Goal: Information Seeking & Learning: Find contact information

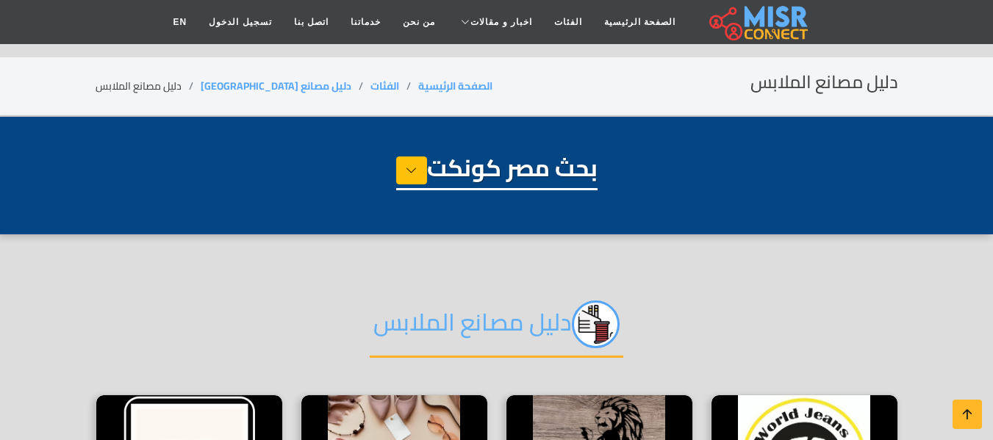
select select "**********"
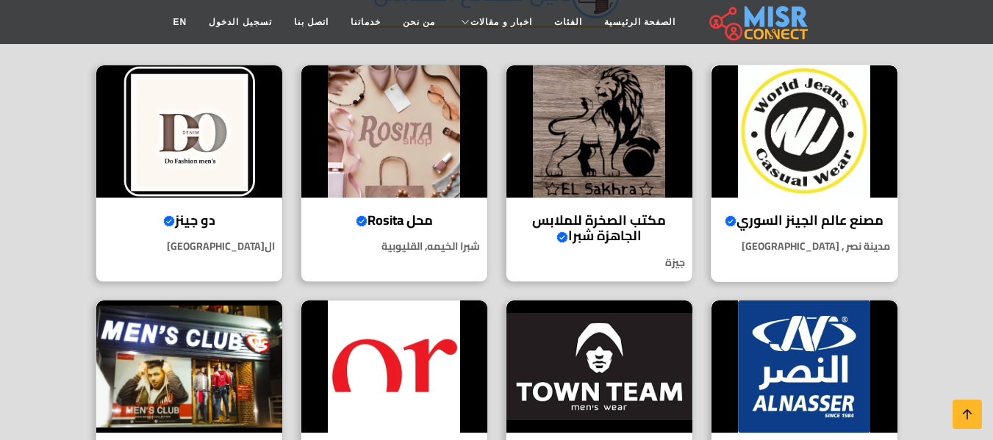
scroll to position [294, 0]
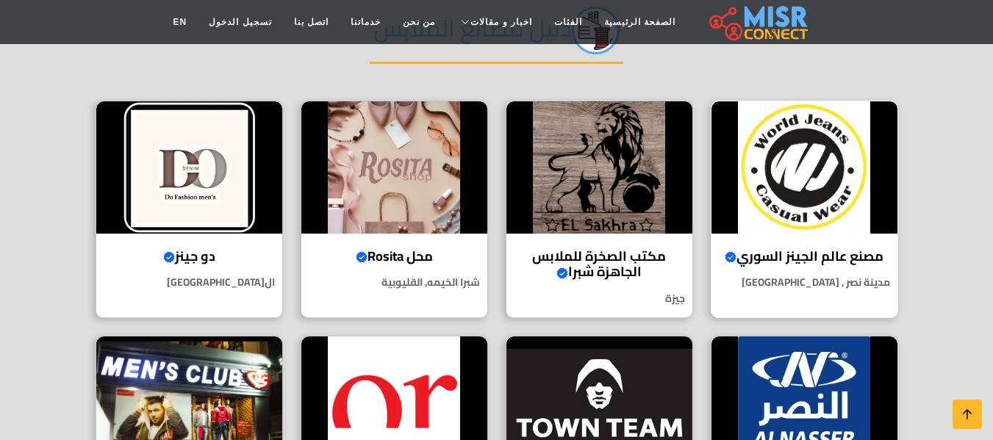
click at [819, 256] on h4 "مصنع عالم الجينز السوري Verified account" at bounding box center [804, 256] width 164 height 16
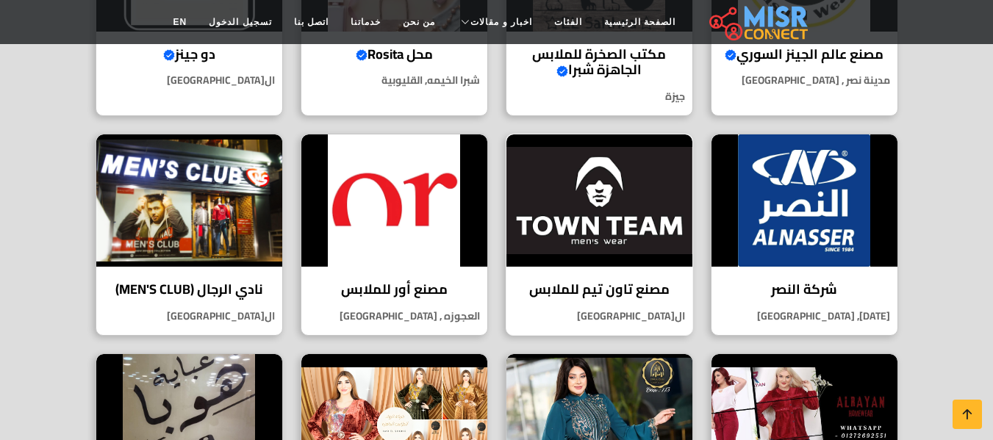
scroll to position [514, 0]
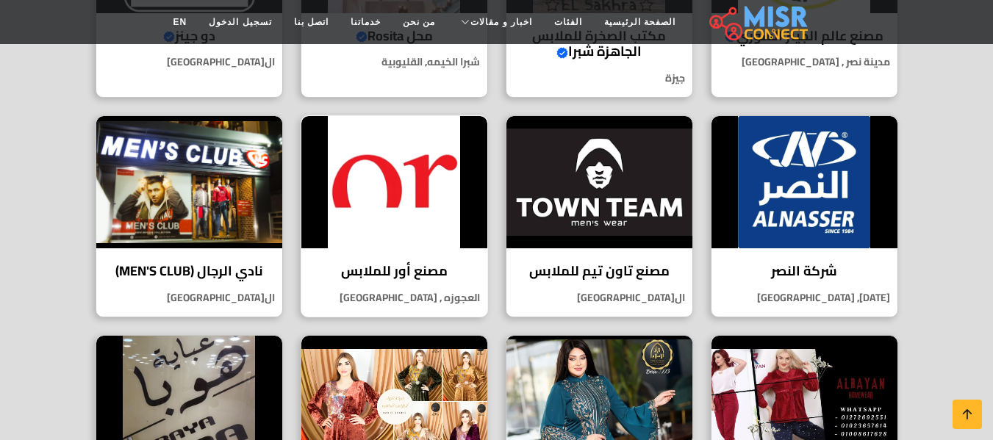
click at [444, 214] on img at bounding box center [394, 182] width 186 height 132
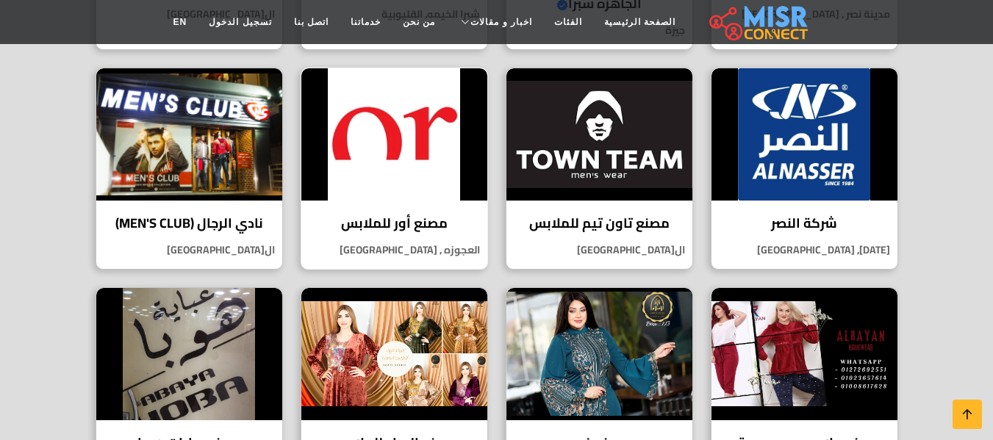
scroll to position [588, 0]
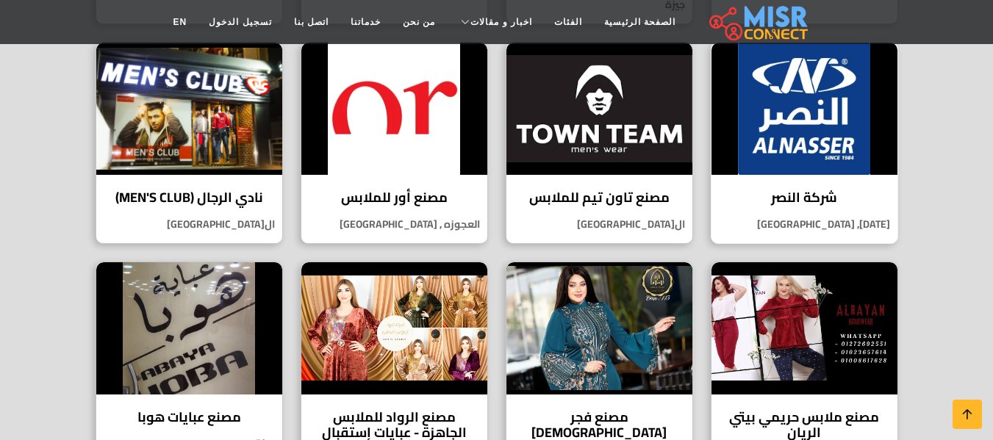
click at [819, 171] on img at bounding box center [804, 109] width 186 height 132
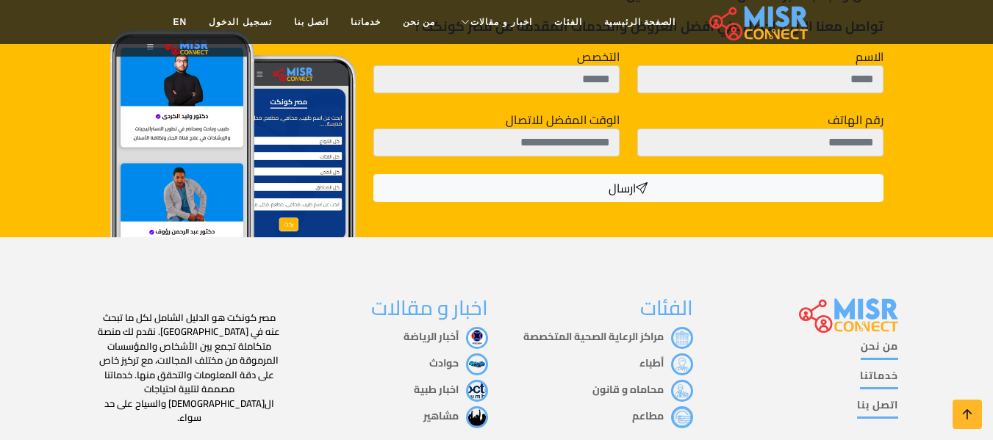
scroll to position [1826, 0]
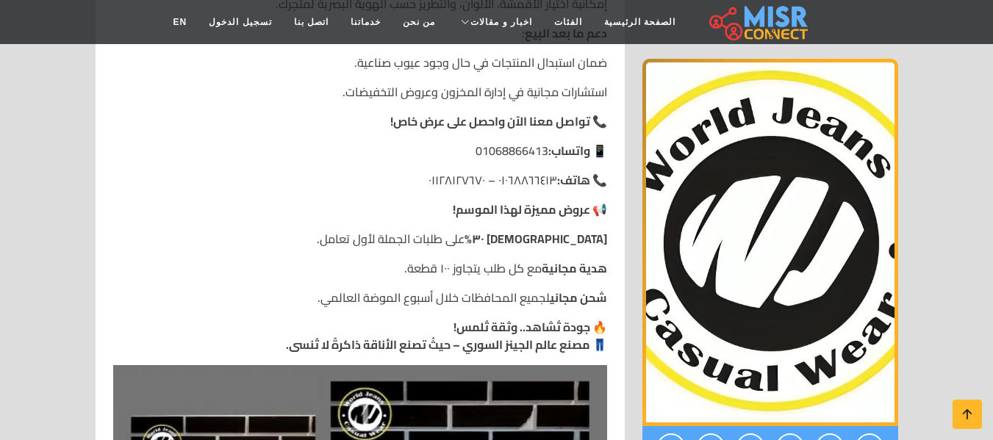
scroll to position [1837, 0]
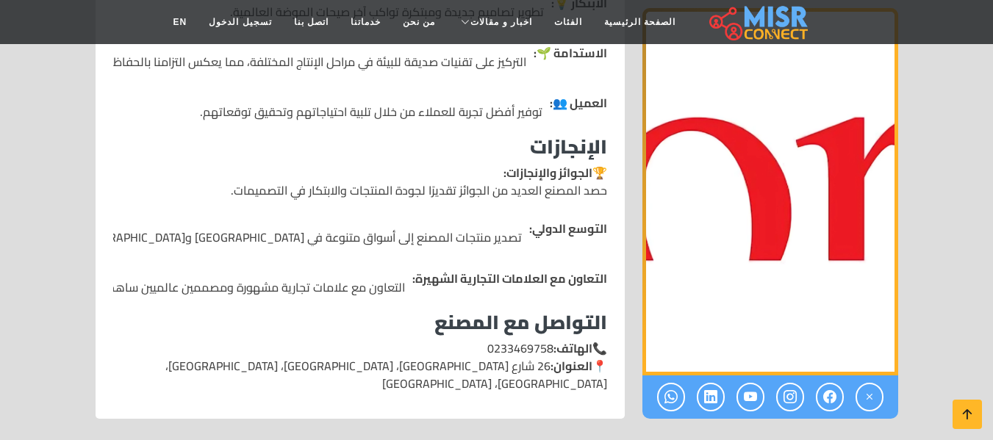
scroll to position [2278, 0]
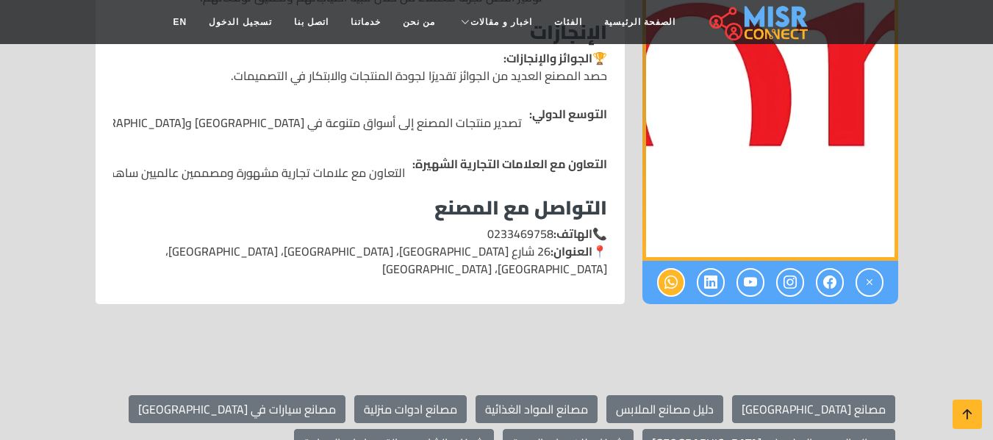
click at [659, 269] on link at bounding box center [671, 283] width 28 height 29
